Goal: Task Accomplishment & Management: Complete application form

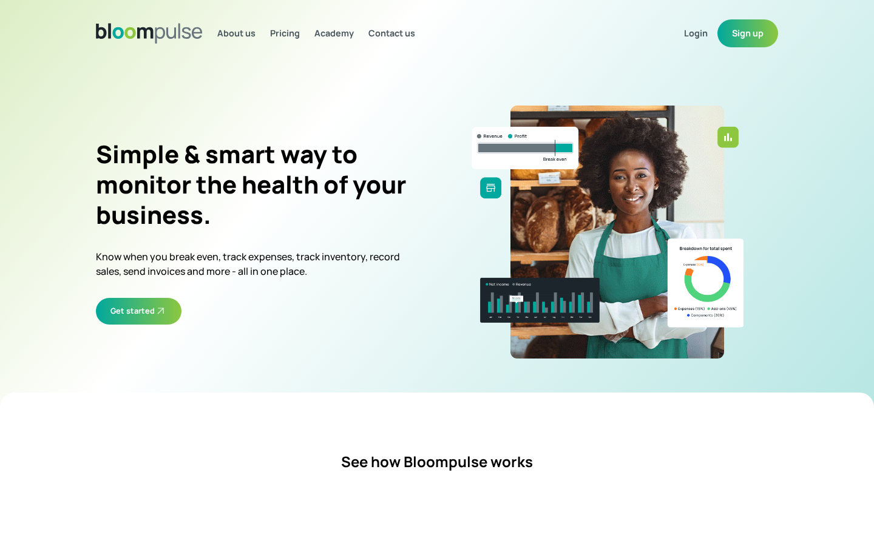
click at [694, 36] on span "Login" at bounding box center [696, 33] width 24 height 12
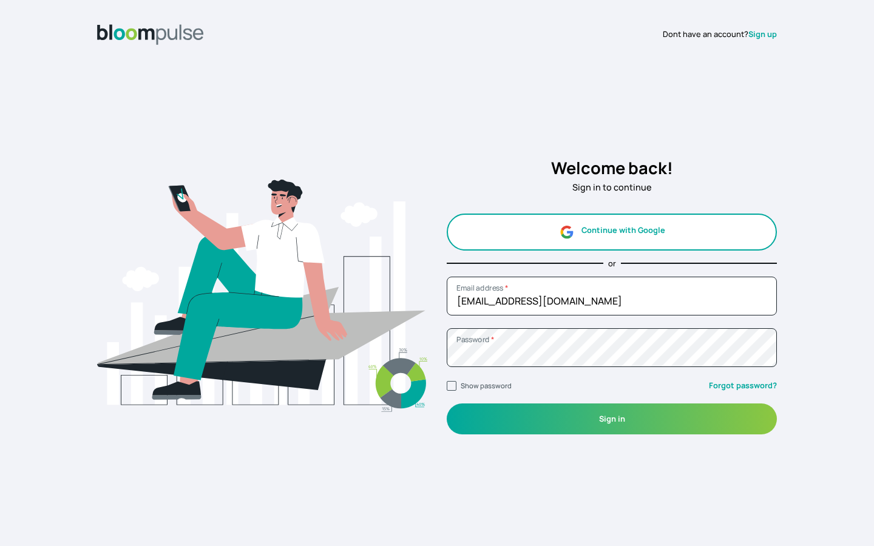
click at [634, 242] on button "Continue with Google" at bounding box center [612, 232] width 330 height 37
